Goal: Transaction & Acquisition: Book appointment/travel/reservation

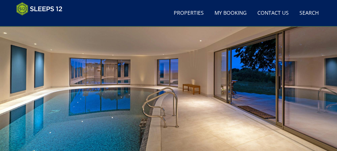
scroll to position [53, 0]
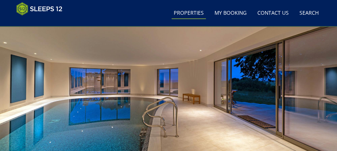
click at [182, 14] on link "Properties" at bounding box center [189, 13] width 34 height 12
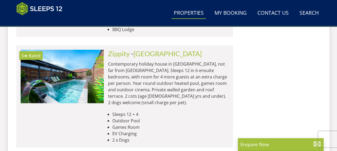
scroll to position [540, 0]
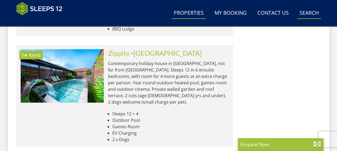
click at [302, 12] on link "Search Check Availability" at bounding box center [310, 13] width 24 height 12
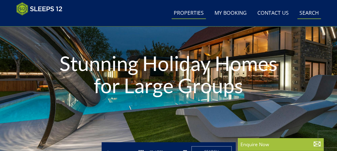
scroll to position [0, 0]
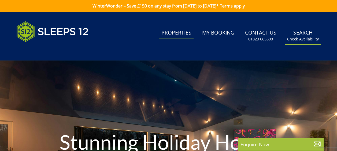
click at [305, 34] on link "Search Check Availability" at bounding box center [303, 35] width 36 height 17
click at [309, 41] on small "Check Availability" at bounding box center [303, 38] width 32 height 5
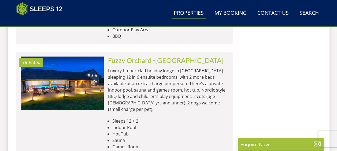
scroll to position [2238, 0]
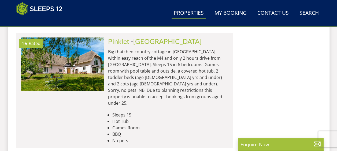
scroll to position [2999, 0]
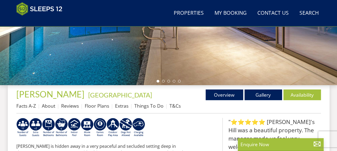
scroll to position [141, 0]
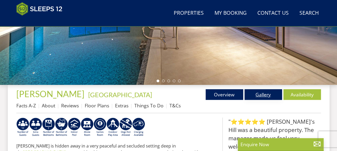
click at [260, 96] on link "Gallery" at bounding box center [264, 94] width 38 height 11
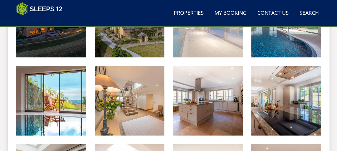
scroll to position [273, 0]
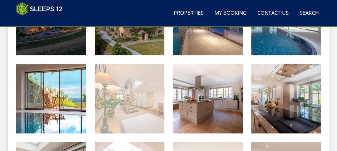
click at [144, 113] on img at bounding box center [130, 99] width 70 height 70
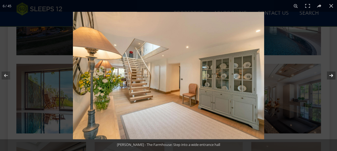
click at [333, 74] on button at bounding box center [328, 75] width 19 height 27
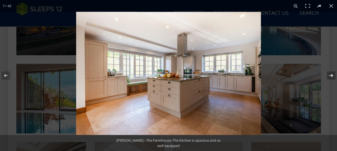
click at [333, 74] on button at bounding box center [328, 75] width 19 height 27
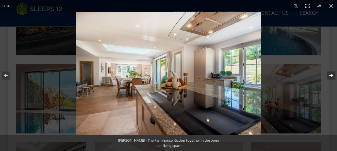
click at [333, 74] on button at bounding box center [328, 75] width 19 height 27
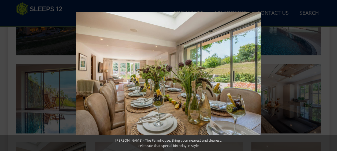
click at [333, 74] on button at bounding box center [328, 75] width 19 height 27
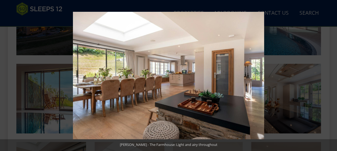
click at [333, 74] on button at bounding box center [328, 75] width 19 height 27
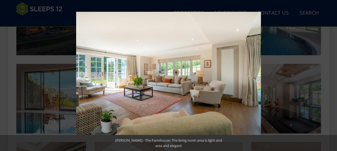
click at [333, 74] on button at bounding box center [328, 75] width 19 height 27
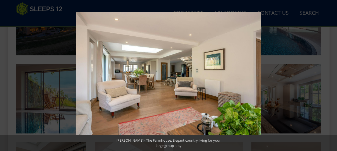
click at [333, 74] on button at bounding box center [328, 75] width 19 height 27
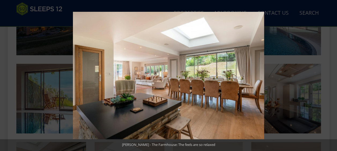
click at [333, 74] on button at bounding box center [328, 75] width 19 height 27
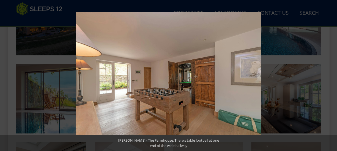
click at [333, 74] on button at bounding box center [328, 75] width 19 height 27
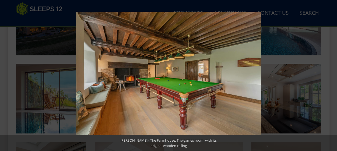
click at [333, 74] on button at bounding box center [328, 75] width 19 height 27
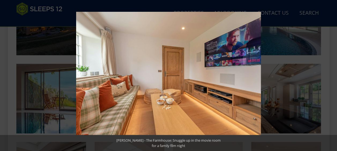
click at [333, 74] on button at bounding box center [328, 75] width 19 height 27
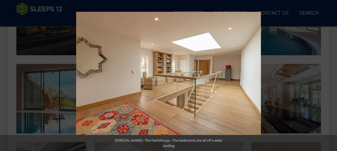
click at [333, 74] on button at bounding box center [328, 75] width 19 height 27
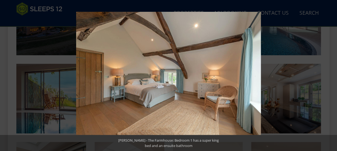
click at [333, 74] on button at bounding box center [328, 75] width 19 height 27
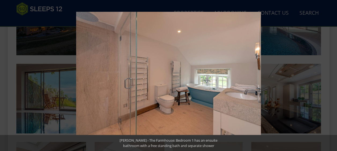
click at [333, 74] on button at bounding box center [328, 75] width 19 height 27
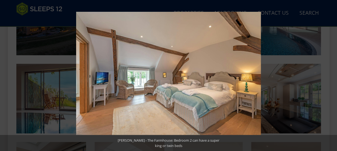
click at [333, 74] on button at bounding box center [328, 75] width 19 height 27
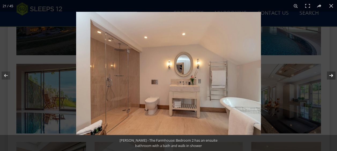
click at [333, 74] on button at bounding box center [328, 75] width 19 height 27
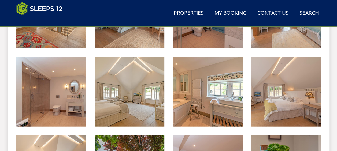
scroll to position [594, 0]
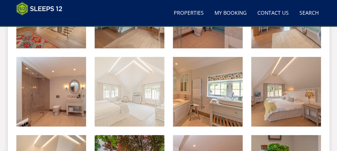
click at [137, 112] on img at bounding box center [130, 92] width 70 height 70
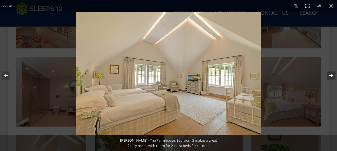
click at [332, 75] on button at bounding box center [328, 75] width 19 height 27
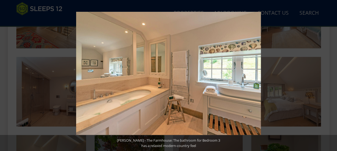
click at [332, 75] on button at bounding box center [328, 75] width 19 height 27
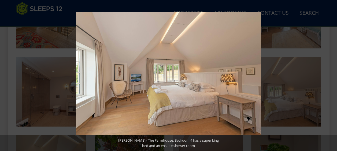
click at [332, 75] on button at bounding box center [328, 75] width 19 height 27
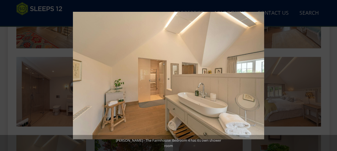
click at [332, 75] on button at bounding box center [328, 75] width 19 height 27
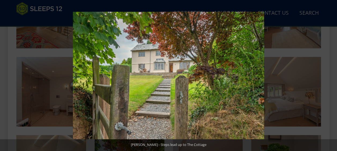
click at [332, 75] on button at bounding box center [328, 75] width 19 height 27
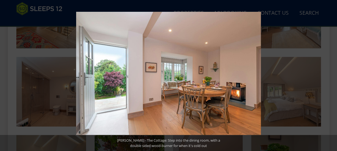
click at [332, 75] on button at bounding box center [328, 75] width 19 height 27
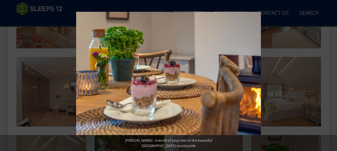
click at [332, 75] on button at bounding box center [328, 75] width 19 height 27
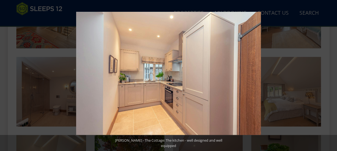
click at [332, 75] on button at bounding box center [328, 75] width 19 height 27
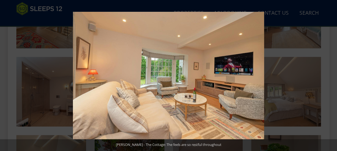
click at [332, 75] on button at bounding box center [328, 75] width 19 height 27
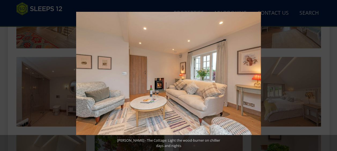
click at [332, 75] on button at bounding box center [328, 75] width 19 height 27
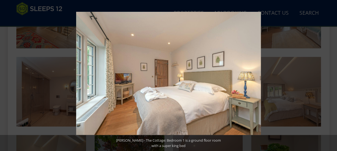
click at [332, 75] on button at bounding box center [328, 75] width 19 height 27
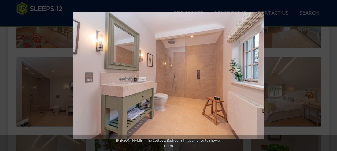
click at [332, 75] on button at bounding box center [328, 75] width 19 height 27
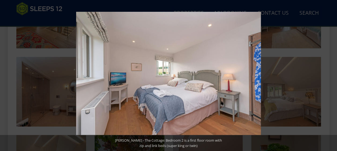
click at [332, 75] on button at bounding box center [328, 75] width 19 height 27
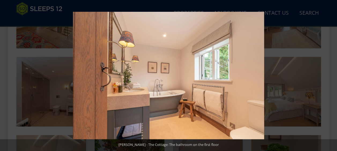
click at [332, 75] on button at bounding box center [328, 75] width 19 height 27
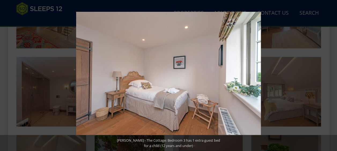
click at [332, 75] on button at bounding box center [328, 75] width 19 height 27
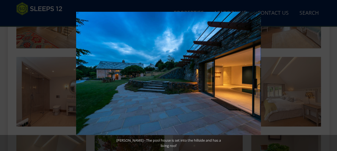
click at [332, 75] on button at bounding box center [328, 75] width 19 height 27
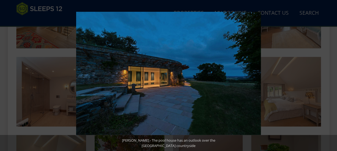
click at [332, 75] on button at bounding box center [328, 75] width 19 height 27
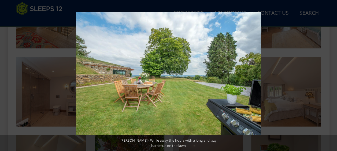
click at [332, 75] on button at bounding box center [328, 75] width 19 height 27
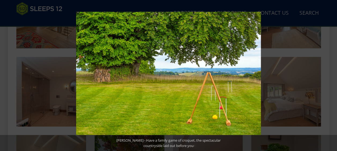
click at [332, 75] on button at bounding box center [328, 75] width 19 height 27
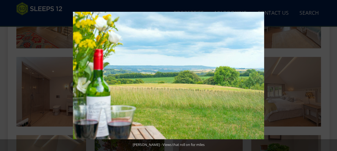
click at [332, 75] on button at bounding box center [328, 75] width 19 height 27
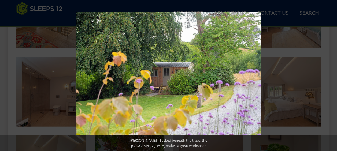
click at [332, 75] on button at bounding box center [328, 75] width 19 height 27
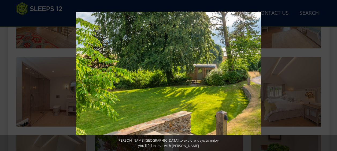
click at [332, 75] on button at bounding box center [328, 75] width 19 height 27
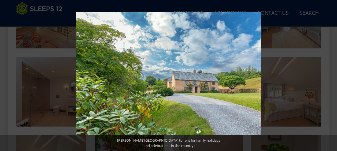
click at [332, 75] on button at bounding box center [328, 75] width 19 height 27
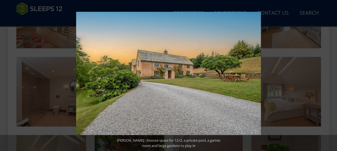
click at [332, 75] on button at bounding box center [328, 75] width 19 height 27
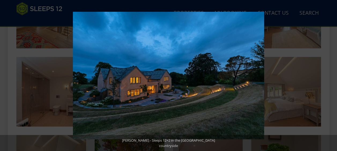
click at [332, 75] on button at bounding box center [328, 75] width 19 height 27
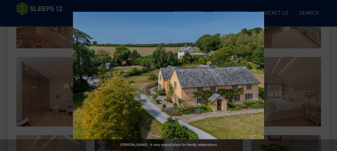
click at [332, 75] on button at bounding box center [328, 75] width 19 height 27
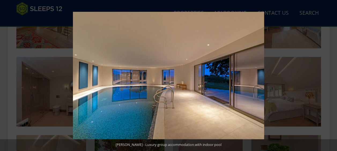
click at [332, 75] on button at bounding box center [328, 75] width 19 height 27
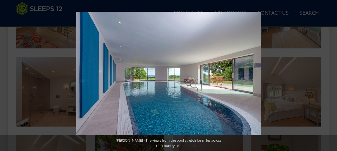
click at [332, 75] on button at bounding box center [328, 75] width 19 height 27
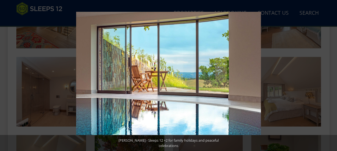
click at [332, 75] on button at bounding box center [328, 75] width 19 height 27
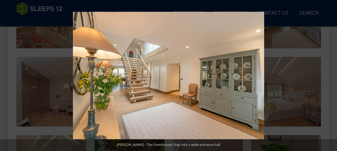
click at [332, 75] on button at bounding box center [328, 75] width 19 height 27
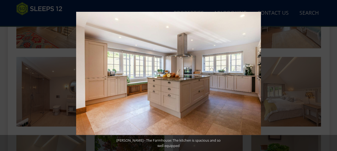
click at [332, 75] on button at bounding box center [328, 75] width 19 height 27
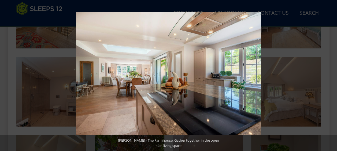
click at [332, 75] on button at bounding box center [328, 75] width 19 height 27
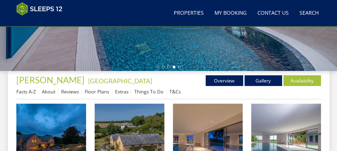
scroll to position [159, 0]
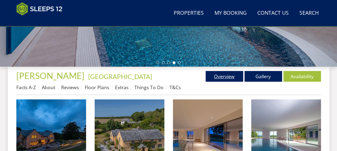
click at [223, 74] on link "Overview" at bounding box center [225, 76] width 38 height 11
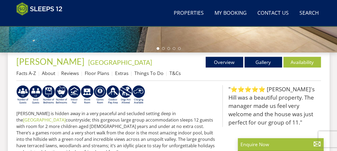
scroll to position [177, 0]
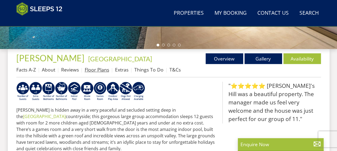
click at [94, 70] on link "Floor Plans" at bounding box center [97, 70] width 24 height 6
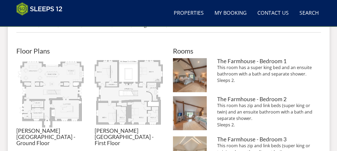
scroll to position [222, 0]
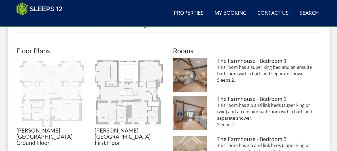
click at [57, 93] on img at bounding box center [51, 93] width 70 height 70
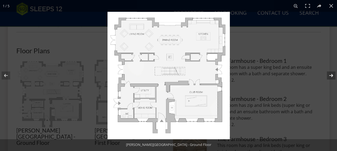
click at [333, 75] on button at bounding box center [328, 75] width 19 height 27
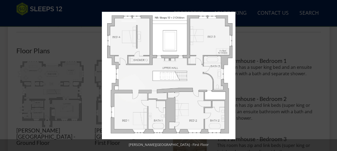
click at [333, 75] on button at bounding box center [328, 75] width 19 height 27
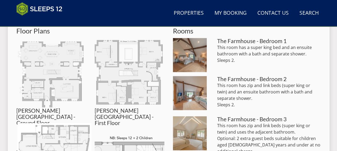
scroll to position [244, 0]
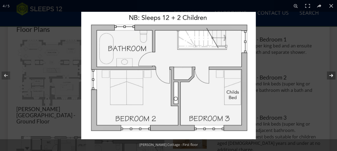
click at [332, 75] on button at bounding box center [328, 75] width 19 height 27
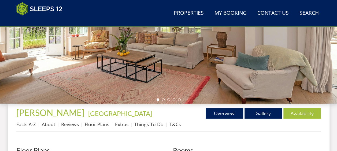
scroll to position [123, 0]
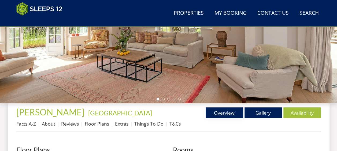
click at [226, 114] on link "Overview" at bounding box center [225, 113] width 38 height 11
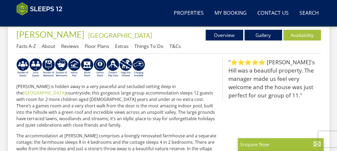
scroll to position [199, 0]
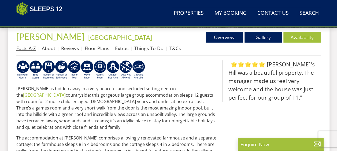
click at [25, 47] on link "Facts A-Z" at bounding box center [26, 48] width 20 height 6
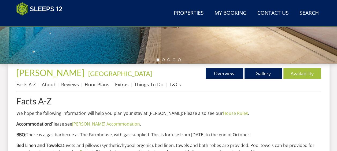
scroll to position [161, 0]
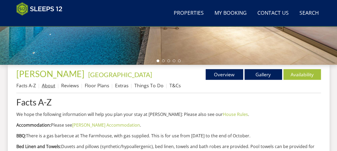
click at [47, 87] on link "About" at bounding box center [48, 85] width 13 height 6
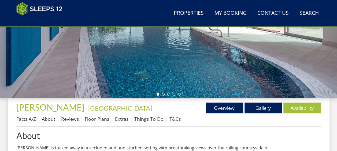
scroll to position [122, 0]
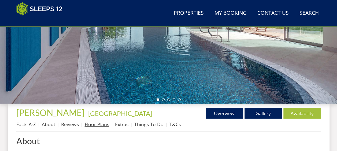
click at [97, 125] on link "Floor Plans" at bounding box center [97, 124] width 24 height 6
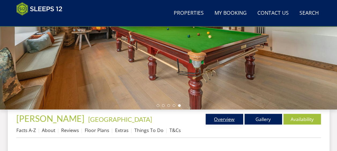
scroll to position [114, 0]
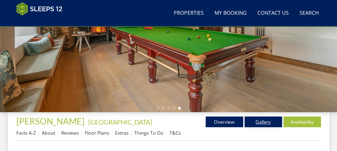
click at [257, 120] on link "Gallery" at bounding box center [264, 122] width 38 height 11
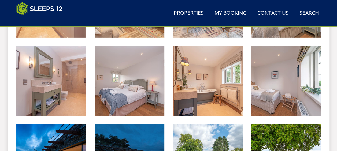
scroll to position [841, 0]
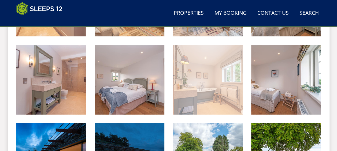
click at [201, 89] on img at bounding box center [208, 80] width 70 height 70
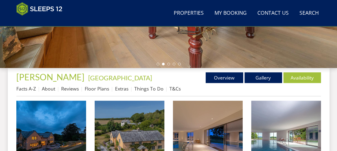
scroll to position [154, 0]
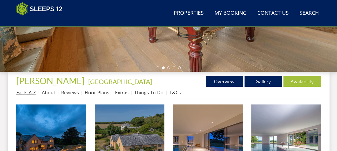
click at [26, 90] on link "Facts A-Z" at bounding box center [26, 92] width 20 height 6
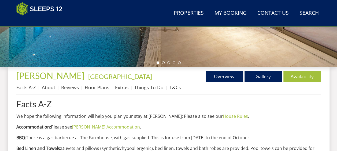
scroll to position [157, 0]
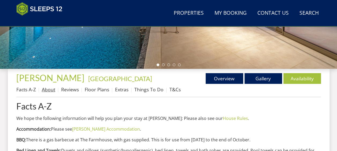
click at [52, 88] on link "About" at bounding box center [48, 89] width 13 height 6
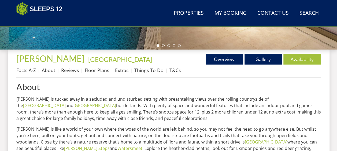
scroll to position [180, 0]
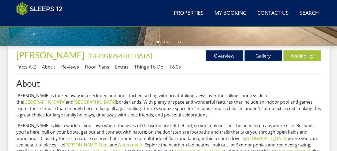
click at [18, 68] on link "Facts A-Z" at bounding box center [26, 67] width 20 height 6
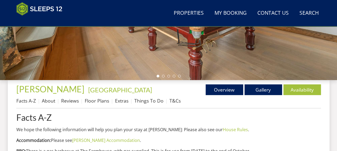
scroll to position [146, 0]
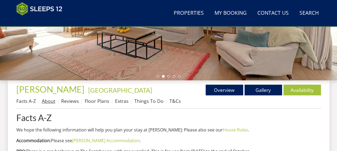
click at [48, 102] on link "About" at bounding box center [48, 101] width 13 height 6
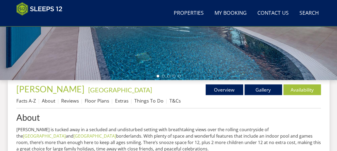
scroll to position [147, 0]
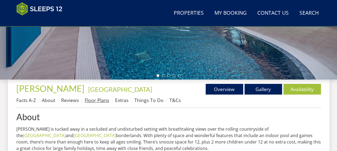
click at [94, 99] on link "Floor Plans" at bounding box center [97, 100] width 24 height 6
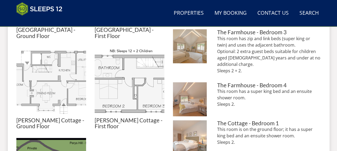
scroll to position [329, 0]
